Goal: Information Seeking & Learning: Learn about a topic

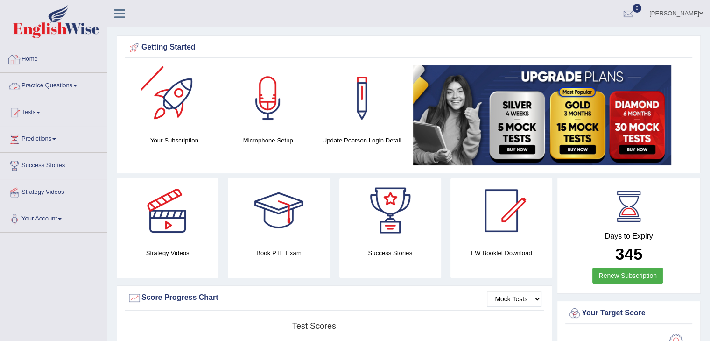
click at [65, 89] on link "Practice Questions" at bounding box center [53, 84] width 106 height 23
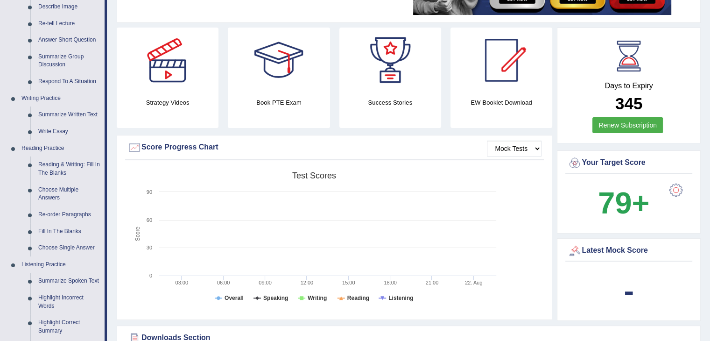
scroll to position [160, 0]
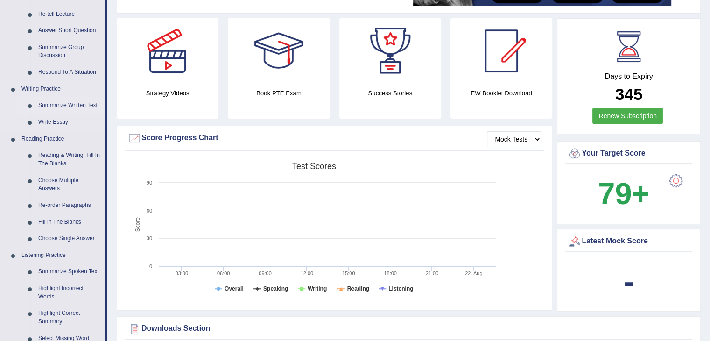
click at [81, 107] on link "Summarize Written Text" at bounding box center [69, 105] width 70 height 17
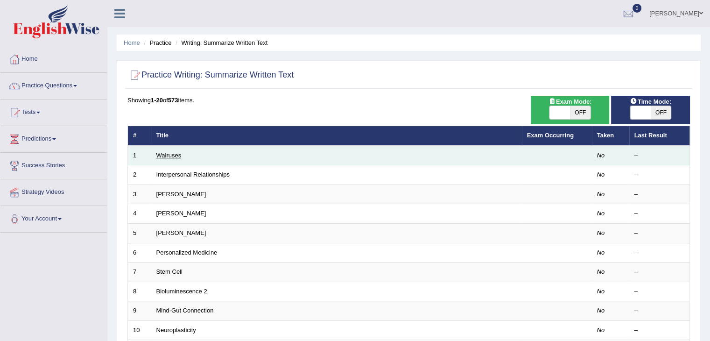
click at [167, 155] on link "Walruses" at bounding box center [168, 155] width 25 height 7
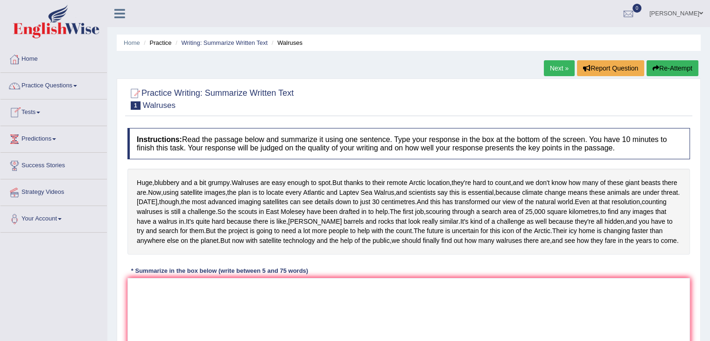
click at [70, 86] on link "Practice Questions" at bounding box center [53, 84] width 106 height 23
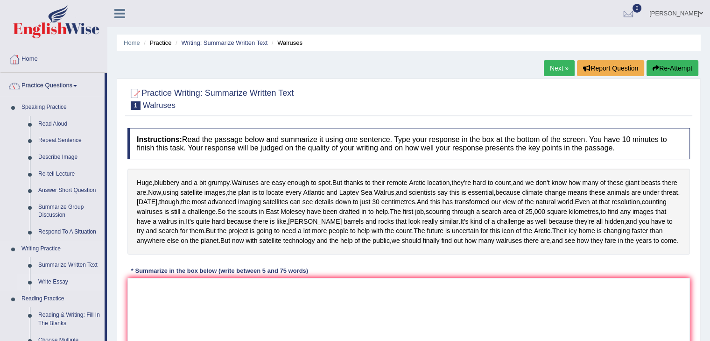
click at [60, 281] on link "Write Essay" at bounding box center [69, 282] width 70 height 17
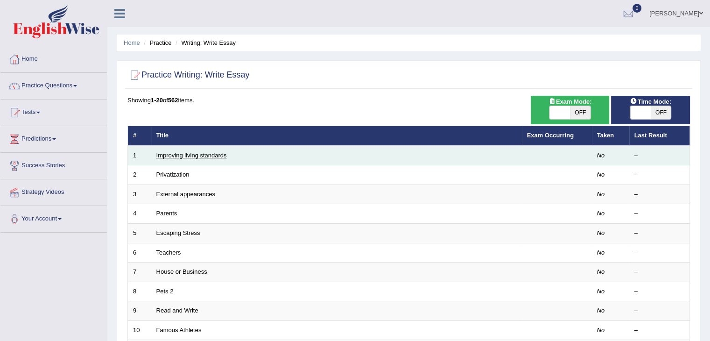
click at [201, 152] on link "Improving living standards" at bounding box center [191, 155] width 70 height 7
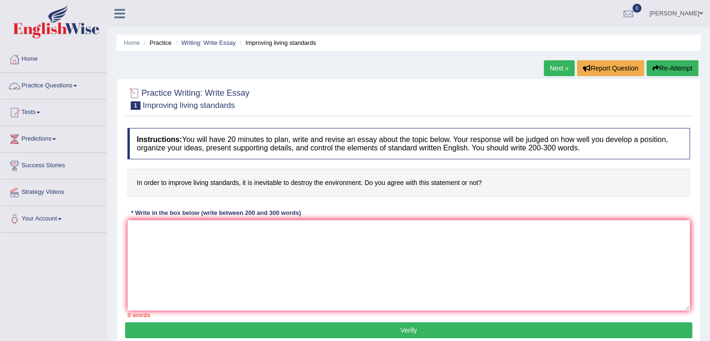
click at [44, 89] on link "Practice Questions" at bounding box center [53, 84] width 106 height 23
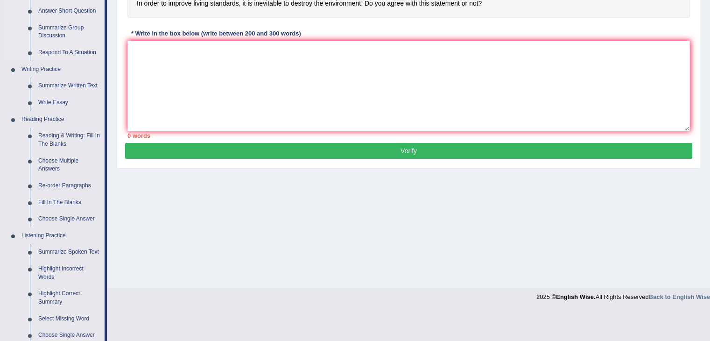
scroll to position [181, 0]
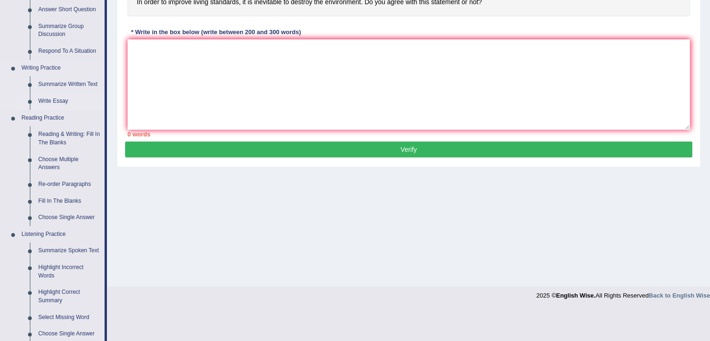
click at [62, 103] on link "Write Essay" at bounding box center [69, 101] width 70 height 17
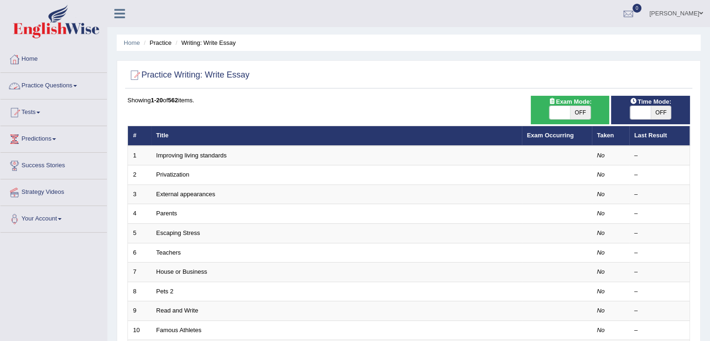
click at [77, 84] on link "Practice Questions" at bounding box center [53, 84] width 106 height 23
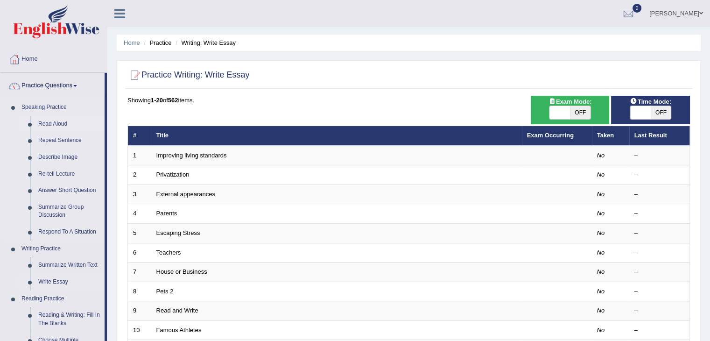
click at [47, 121] on link "Read Aloud" at bounding box center [69, 124] width 70 height 17
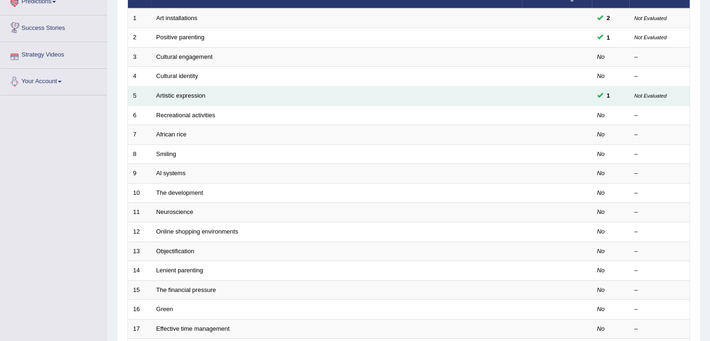
scroll to position [143, 0]
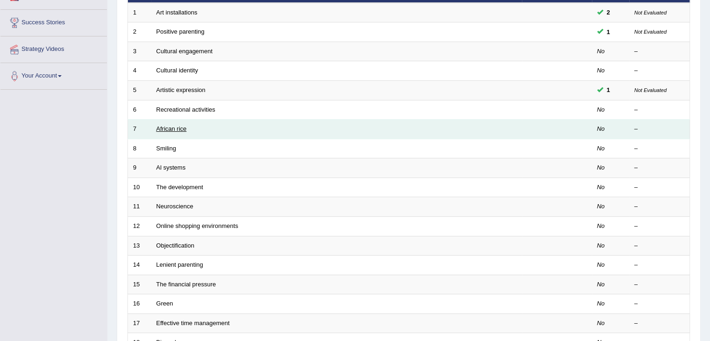
click at [177, 125] on link "African rice" at bounding box center [171, 128] width 30 height 7
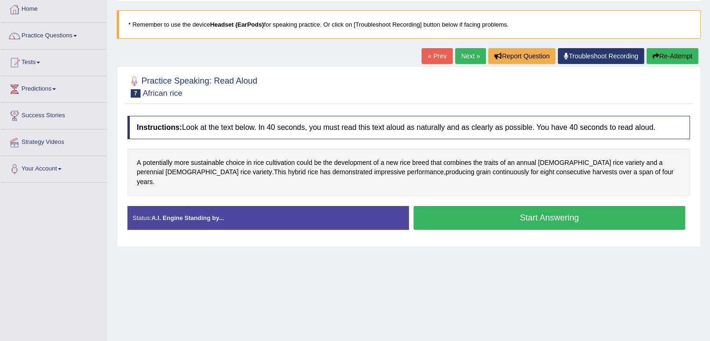
scroll to position [50, 0]
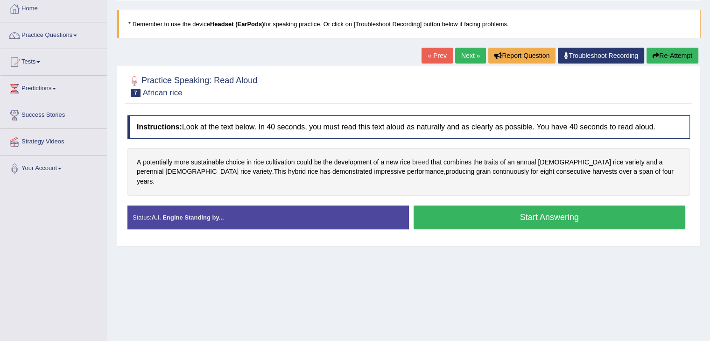
click at [419, 161] on span "breed" at bounding box center [420, 162] width 17 height 10
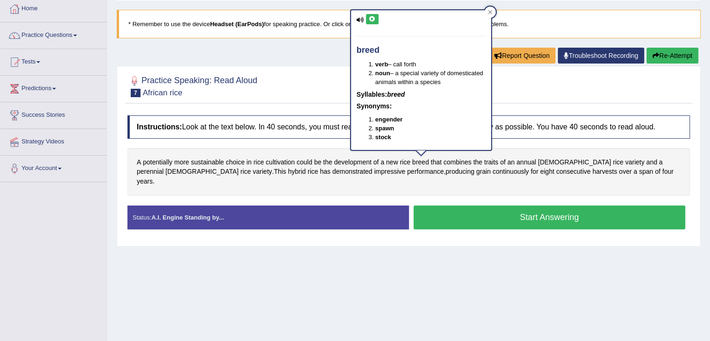
click at [375, 18] on icon at bounding box center [372, 19] width 7 height 6
click at [459, 158] on span "combines" at bounding box center [457, 162] width 28 height 10
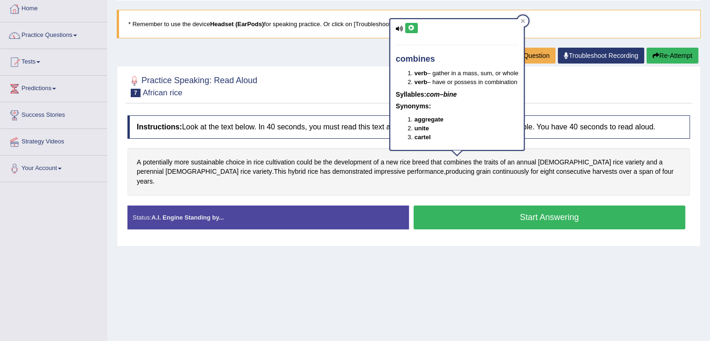
click at [414, 26] on icon at bounding box center [411, 28] width 7 height 6
click at [164, 167] on span "perennial" at bounding box center [150, 172] width 27 height 10
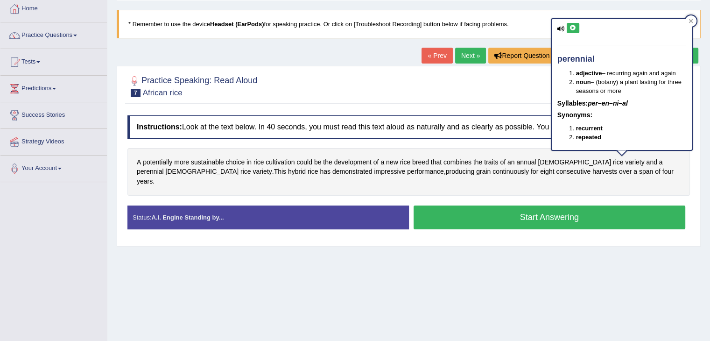
click at [573, 31] on button at bounding box center [573, 28] width 13 height 10
click at [429, 302] on div "Home Practice Speaking: Read Aloud African rice * Remember to use the device He…" at bounding box center [408, 183] width 603 height 467
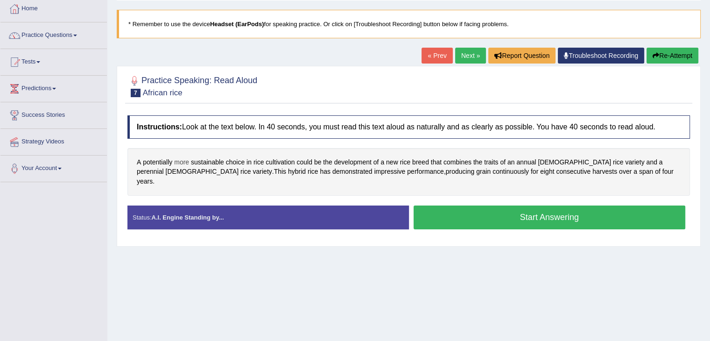
drag, startPoint x: 135, startPoint y: 163, endPoint x: 175, endPoint y: 163, distance: 40.1
click at [175, 163] on div "A potentially more sustainable choice in rice cultivation could be the developm…" at bounding box center [408, 172] width 563 height 48
click at [253, 169] on span "variety" at bounding box center [262, 172] width 19 height 10
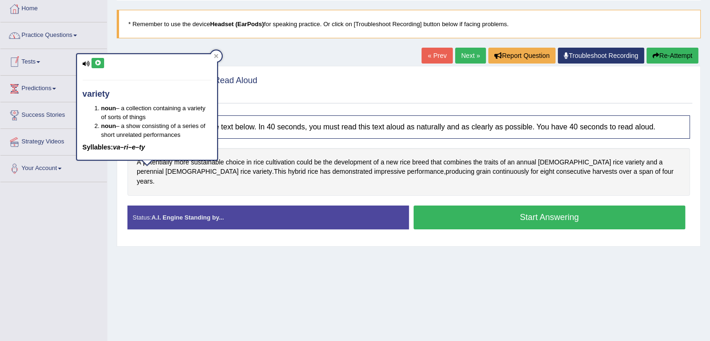
click at [96, 66] on button at bounding box center [98, 63] width 13 height 10
click at [127, 167] on div "Instructions: Look at the text below. In 40 seconds, you must read this text al…" at bounding box center [408, 176] width 567 height 130
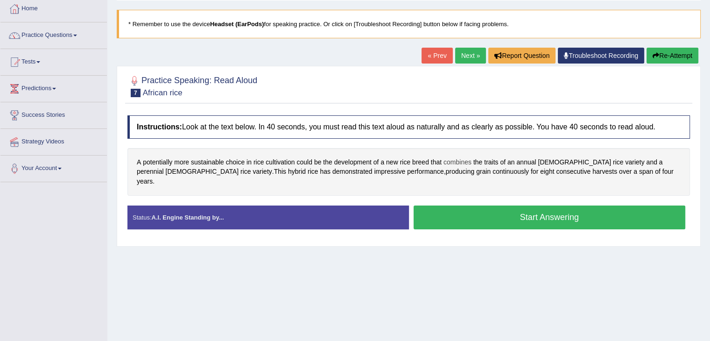
click at [452, 158] on span "combines" at bounding box center [457, 162] width 28 height 10
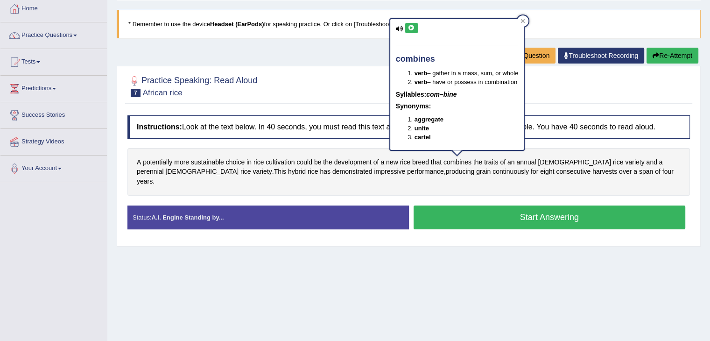
click at [408, 28] on icon at bounding box center [411, 28] width 7 height 6
click at [293, 163] on span "cultivation" at bounding box center [280, 162] width 29 height 10
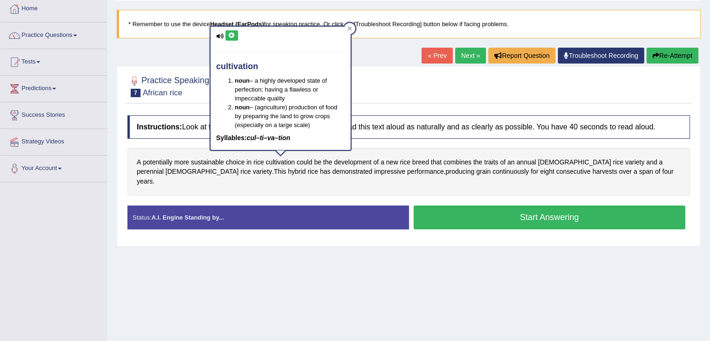
click at [212, 241] on div "Home Practice Speaking: Read Aloud African rice * Remember to use the device He…" at bounding box center [408, 183] width 603 height 467
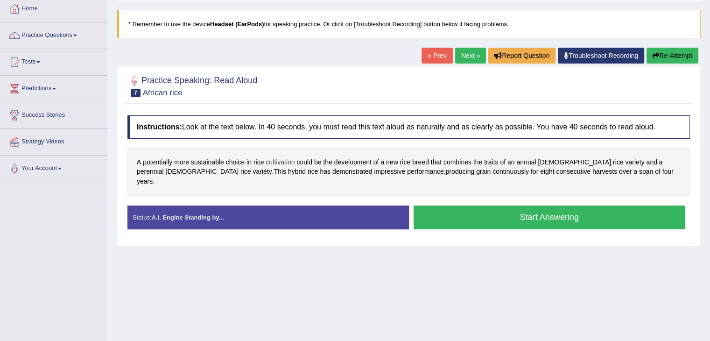
click at [282, 162] on span "cultivation" at bounding box center [280, 162] width 29 height 10
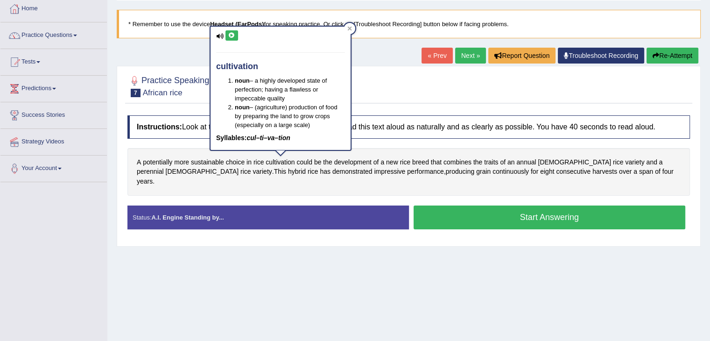
click at [235, 38] on button at bounding box center [231, 35] width 13 height 10
click at [297, 304] on div "Home Practice Speaking: Read Aloud African rice * Remember to use the device He…" at bounding box center [408, 183] width 603 height 467
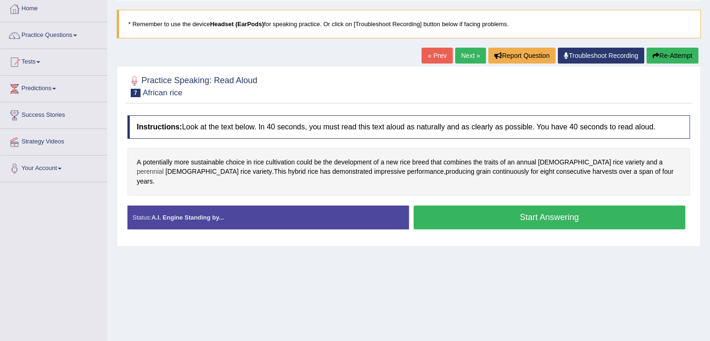
click at [164, 167] on span "perennial" at bounding box center [150, 172] width 27 height 10
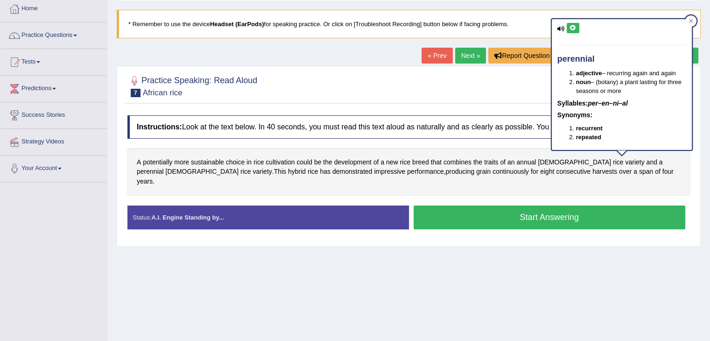
click at [575, 32] on button at bounding box center [573, 28] width 13 height 10
click at [459, 56] on link "Next »" at bounding box center [470, 56] width 31 height 16
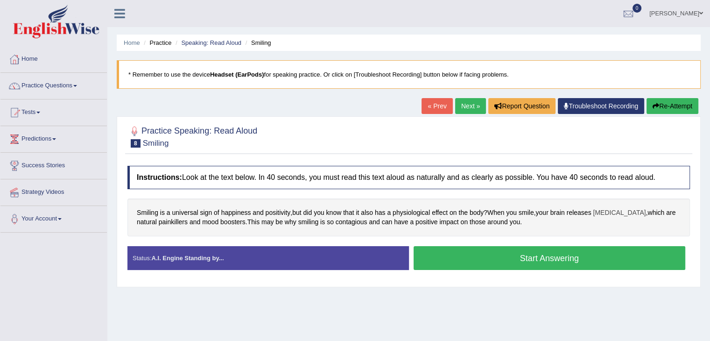
click at [614, 211] on span "[MEDICAL_DATA]" at bounding box center [619, 213] width 53 height 10
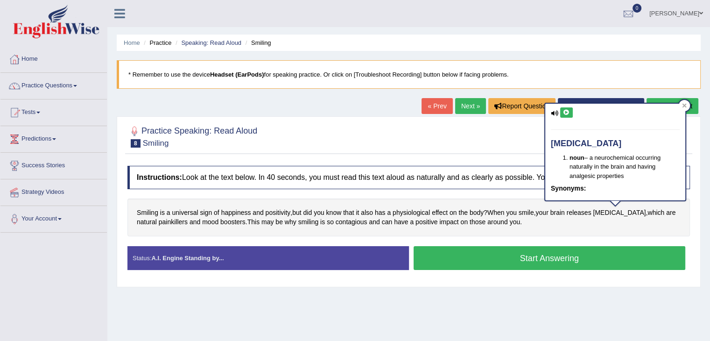
click at [562, 115] on button at bounding box center [566, 112] width 13 height 10
click at [353, 219] on span "contagious" at bounding box center [352, 222] width 32 height 10
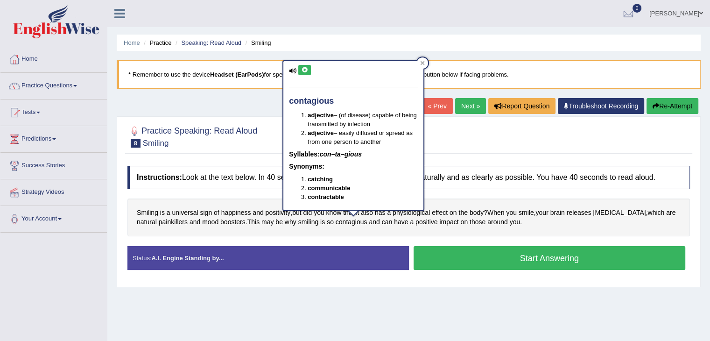
click at [304, 70] on icon at bounding box center [304, 70] width 7 height 6
click at [396, 226] on div "Smiling is a universal sign of happiness and positivity , but did you know that…" at bounding box center [408, 217] width 563 height 38
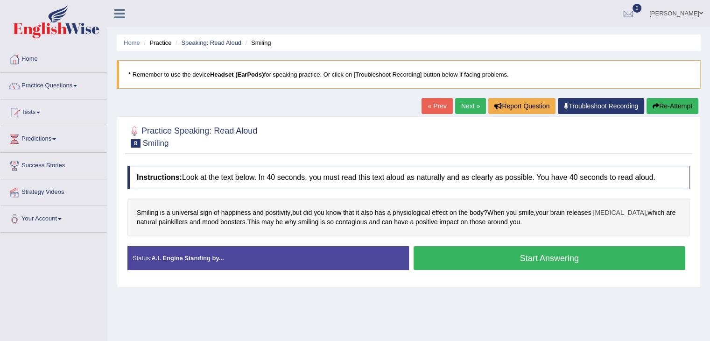
click at [602, 211] on span "[MEDICAL_DATA]" at bounding box center [619, 213] width 53 height 10
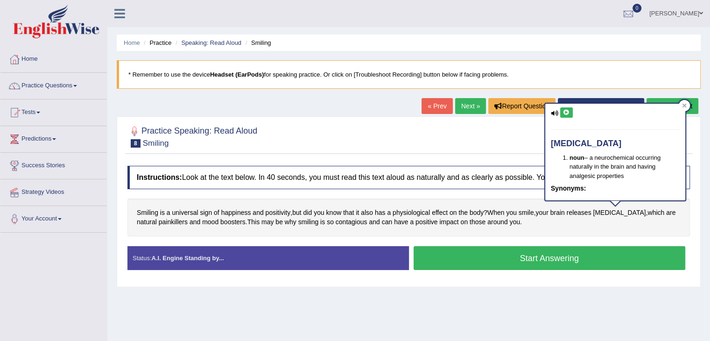
click at [566, 107] on button at bounding box center [566, 112] width 13 height 10
click at [565, 215] on span "brain" at bounding box center [557, 213] width 14 height 10
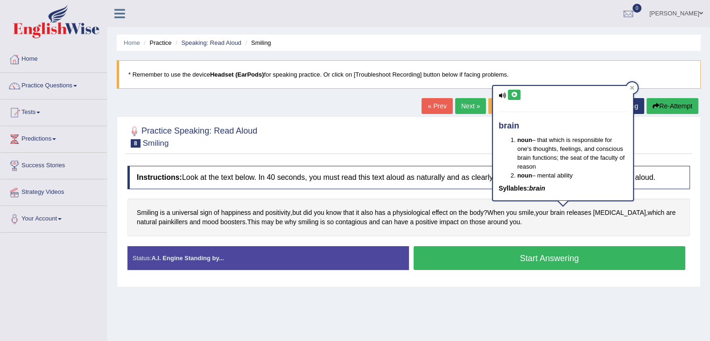
click at [590, 224] on div "Smiling is a universal sign of happiness and positivity , but did you know that…" at bounding box center [408, 217] width 563 height 38
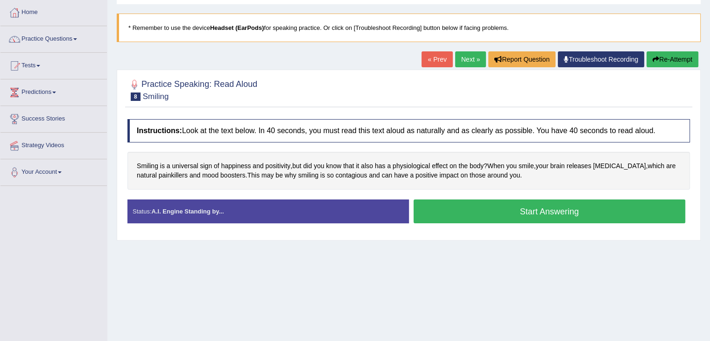
scroll to position [50, 0]
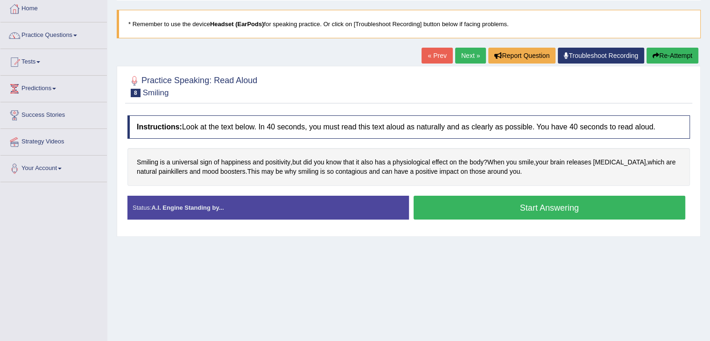
click at [468, 60] on link "Next »" at bounding box center [470, 56] width 31 height 16
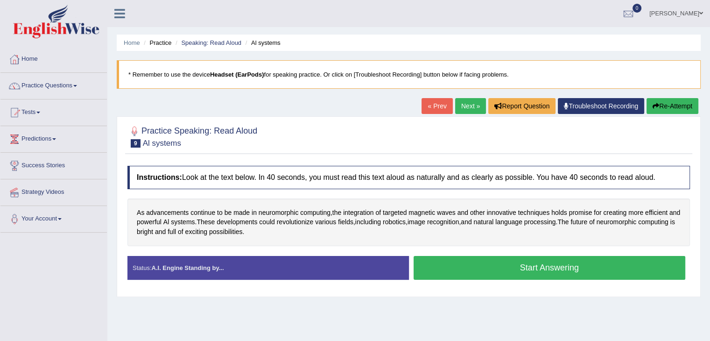
click at [464, 103] on link "Next »" at bounding box center [470, 106] width 31 height 16
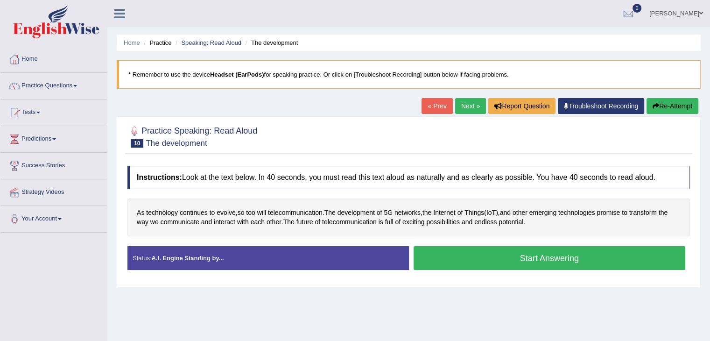
click at [464, 103] on link "Next »" at bounding box center [470, 106] width 31 height 16
click at [61, 85] on link "Practice Questions" at bounding box center [53, 84] width 106 height 23
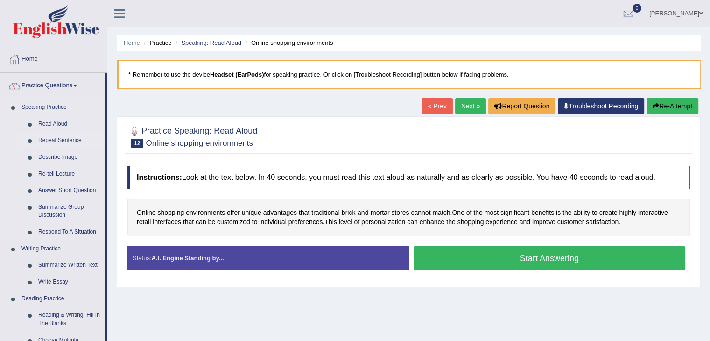
click at [60, 141] on link "Repeat Sentence" at bounding box center [69, 140] width 70 height 17
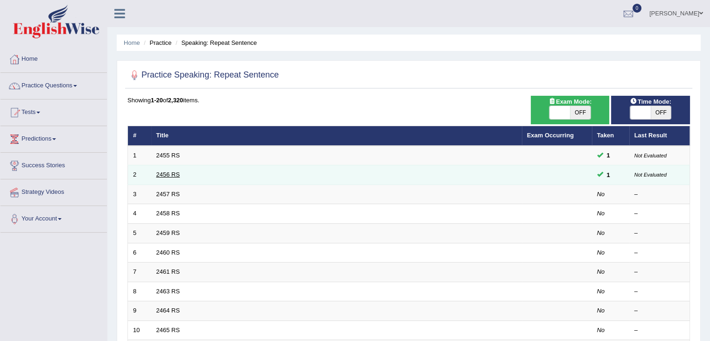
click at [162, 175] on link "2456 RS" at bounding box center [168, 174] width 24 height 7
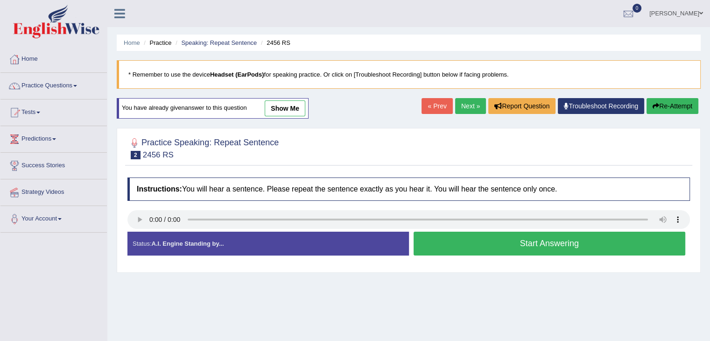
click at [302, 114] on link "show me" at bounding box center [285, 108] width 41 height 16
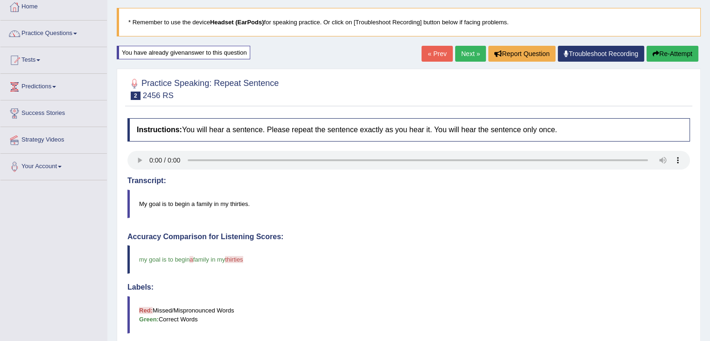
scroll to position [54, 0]
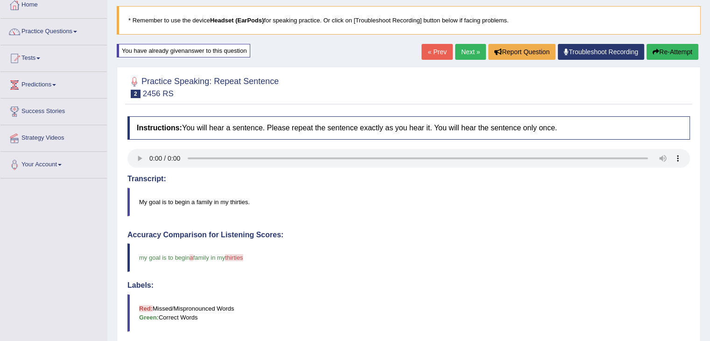
click at [469, 55] on link "Next »" at bounding box center [470, 52] width 31 height 16
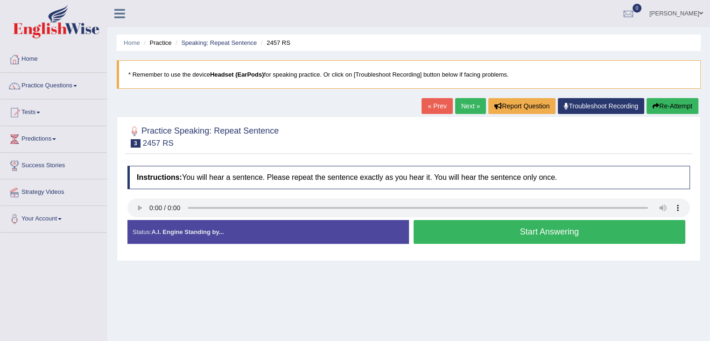
click at [465, 105] on link "Next »" at bounding box center [470, 106] width 31 height 16
click at [467, 108] on link "Next »" at bounding box center [470, 106] width 31 height 16
click at [465, 110] on link "Next »" at bounding box center [470, 106] width 31 height 16
click at [458, 103] on link "Next »" at bounding box center [470, 106] width 31 height 16
click at [470, 105] on link "Next »" at bounding box center [470, 106] width 31 height 16
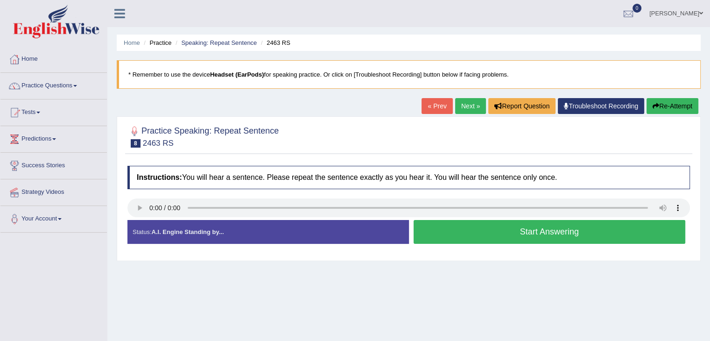
click at [470, 110] on link "Next »" at bounding box center [470, 106] width 31 height 16
click at [65, 87] on link "Practice Questions" at bounding box center [53, 84] width 106 height 23
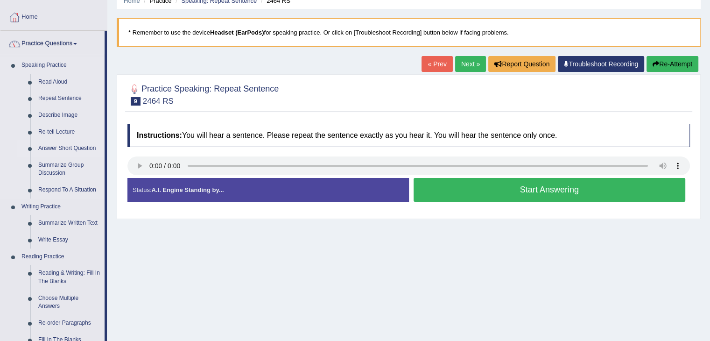
scroll to position [42, 0]
click at [50, 101] on link "Repeat Sentence" at bounding box center [69, 98] width 70 height 17
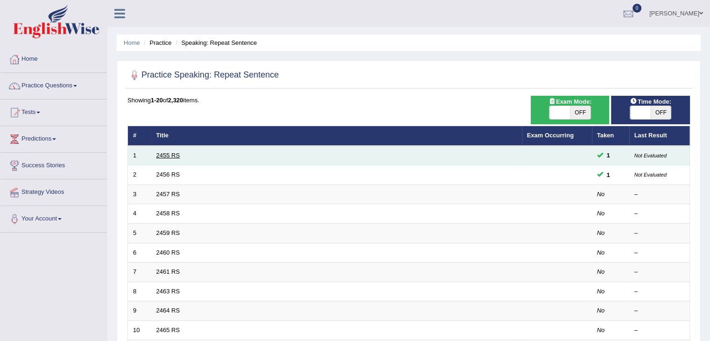
click at [170, 154] on link "2455 RS" at bounding box center [168, 155] width 24 height 7
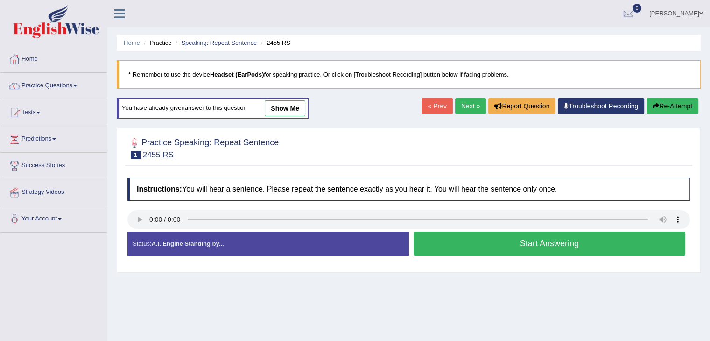
click at [280, 107] on link "show me" at bounding box center [285, 108] width 41 height 16
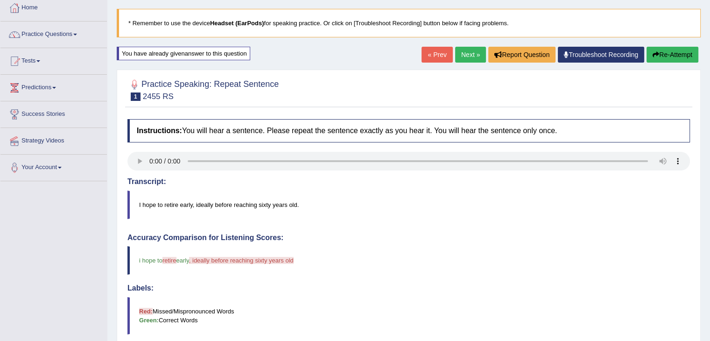
scroll to position [50, 0]
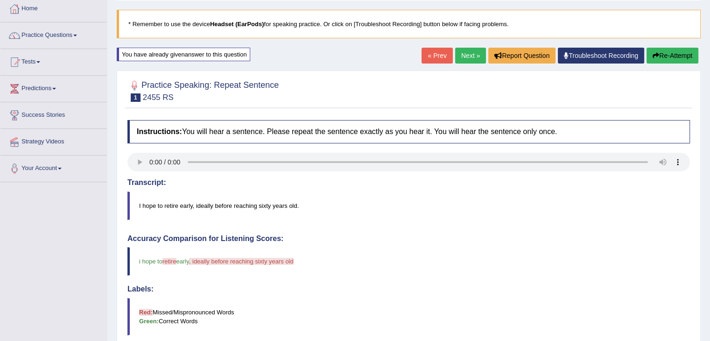
click at [471, 57] on link "Next »" at bounding box center [470, 56] width 31 height 16
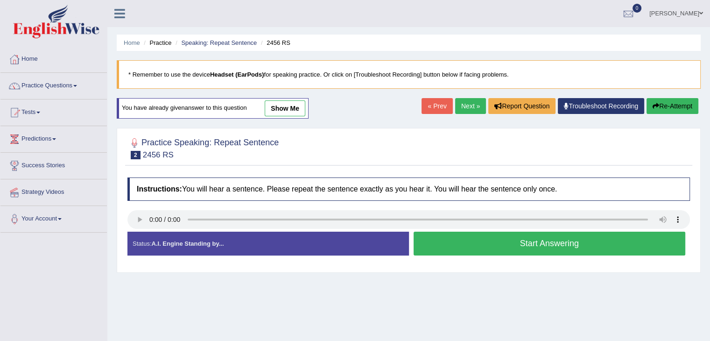
click at [285, 113] on link "show me" at bounding box center [285, 108] width 41 height 16
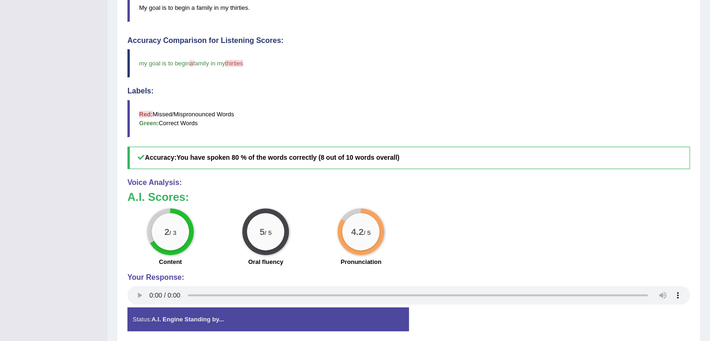
scroll to position [248, 0]
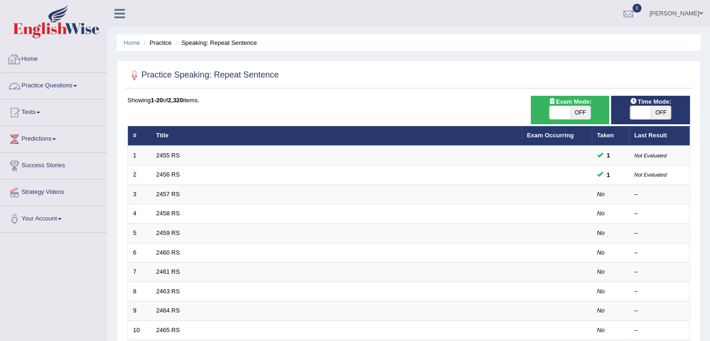
click at [38, 83] on link "Practice Questions" at bounding box center [53, 84] width 106 height 23
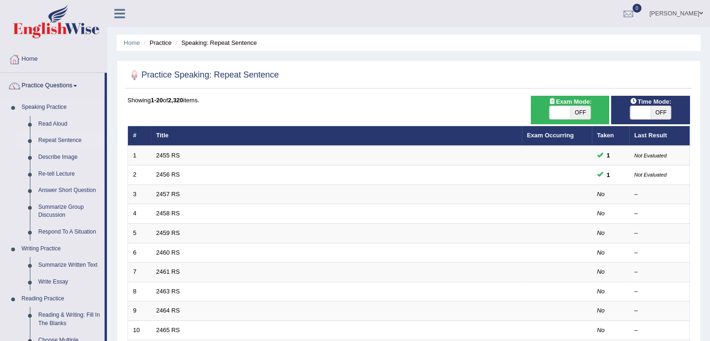
click at [56, 141] on link "Repeat Sentence" at bounding box center [69, 140] width 70 height 17
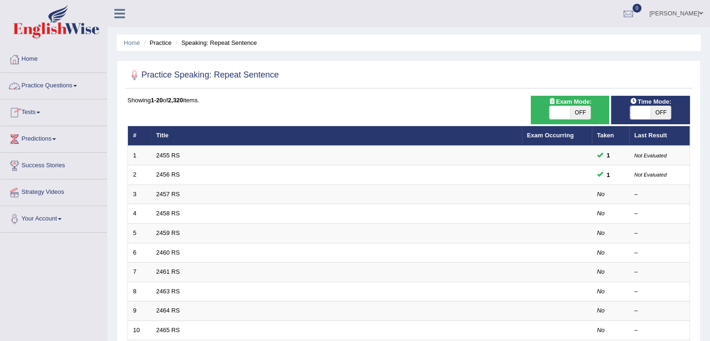
click at [71, 91] on link "Practice Questions" at bounding box center [53, 84] width 106 height 23
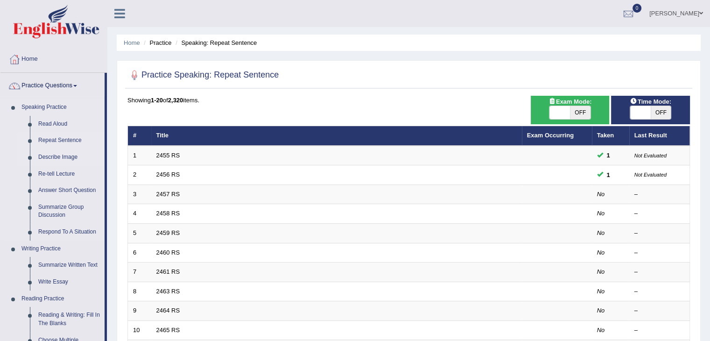
click at [48, 157] on link "Describe Image" at bounding box center [69, 157] width 70 height 17
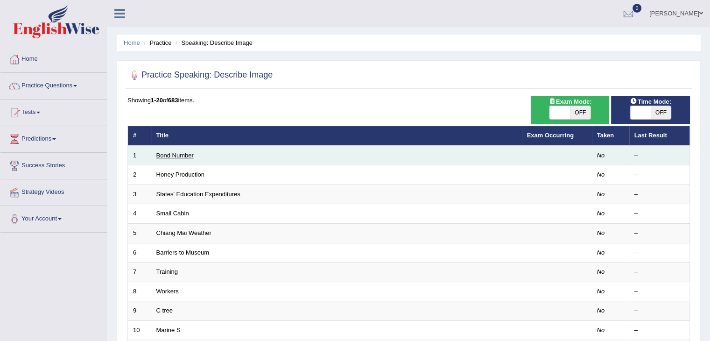
click at [166, 155] on link "Bond Number" at bounding box center [174, 155] width 37 height 7
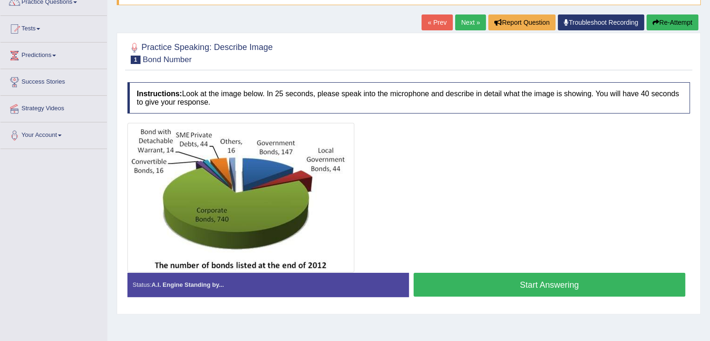
scroll to position [84, 0]
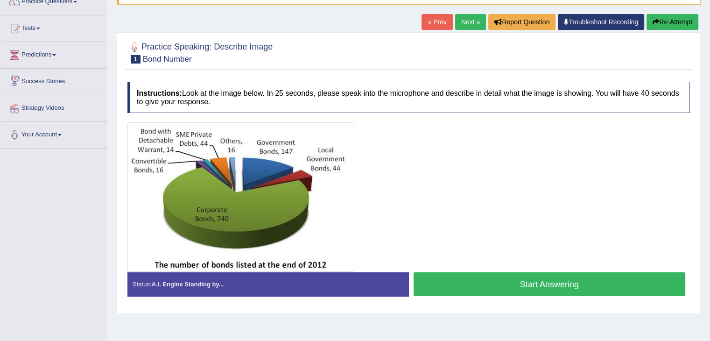
click at [46, 57] on link "Predictions" at bounding box center [53, 53] width 106 height 23
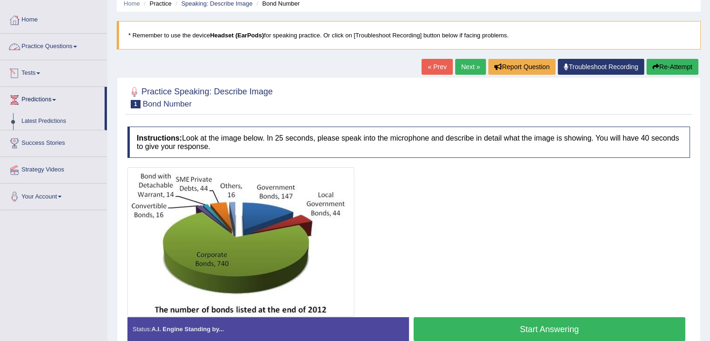
click at [68, 43] on link "Practice Questions" at bounding box center [53, 45] width 106 height 23
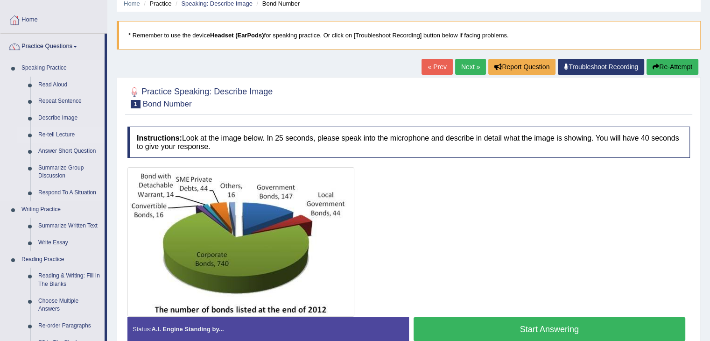
click at [56, 132] on link "Re-tell Lecture" at bounding box center [69, 135] width 70 height 17
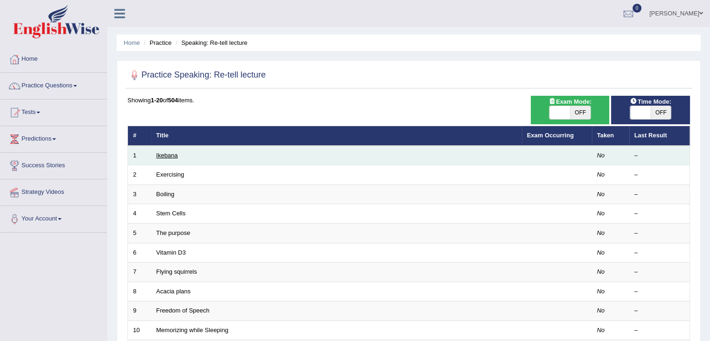
click at [162, 156] on link "Ikebana" at bounding box center [166, 155] width 21 height 7
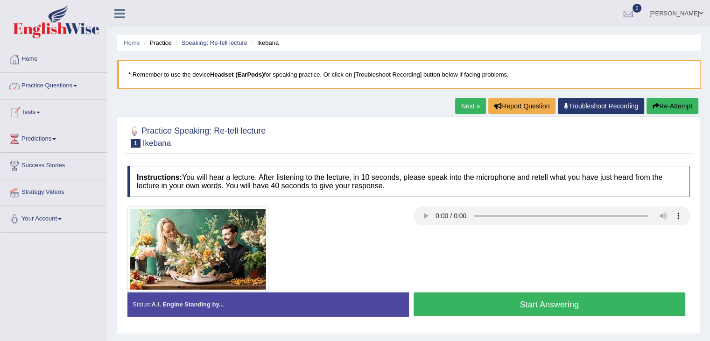
click at [63, 90] on link "Practice Questions" at bounding box center [53, 84] width 106 height 23
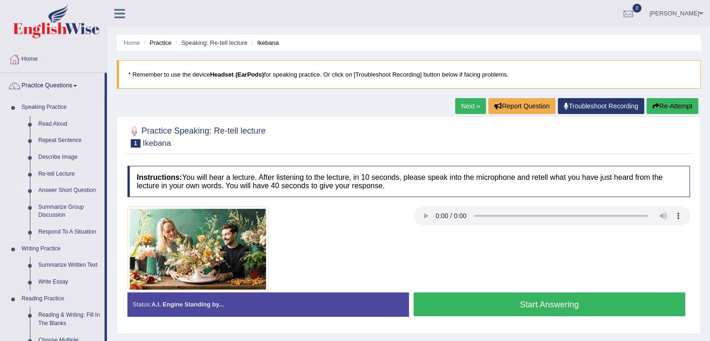
click at [57, 192] on link "Answer Short Question" at bounding box center [69, 190] width 70 height 17
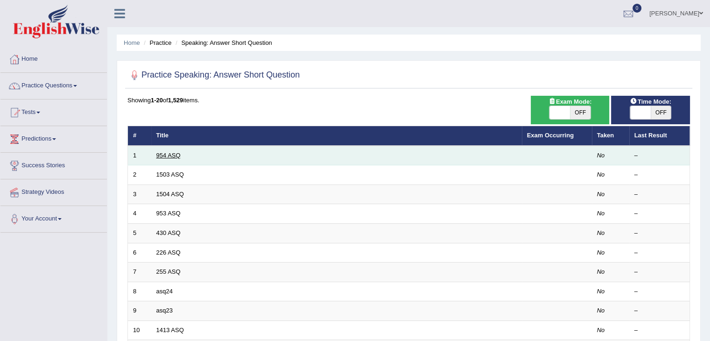
click at [176, 155] on link "954 ASQ" at bounding box center [168, 155] width 24 height 7
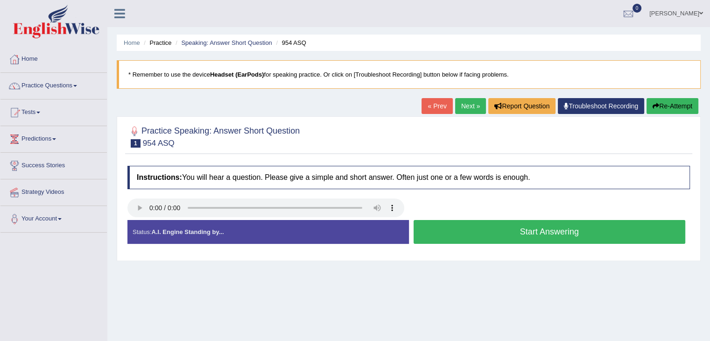
click at [463, 104] on link "Next »" at bounding box center [470, 106] width 31 height 16
click at [462, 102] on link "Next »" at bounding box center [470, 106] width 31 height 16
click at [465, 108] on link "Next »" at bounding box center [470, 106] width 31 height 16
click at [461, 106] on link "Next »" at bounding box center [470, 106] width 31 height 16
click at [461, 101] on link "Next »" at bounding box center [470, 106] width 31 height 16
